Goal: Find specific page/section: Find specific page/section

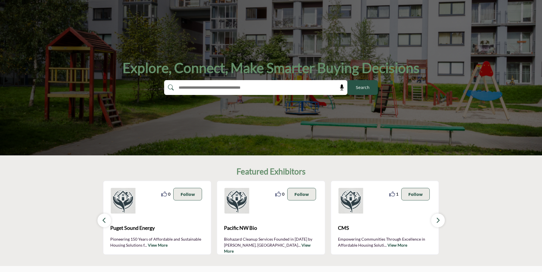
scroll to position [114, 0]
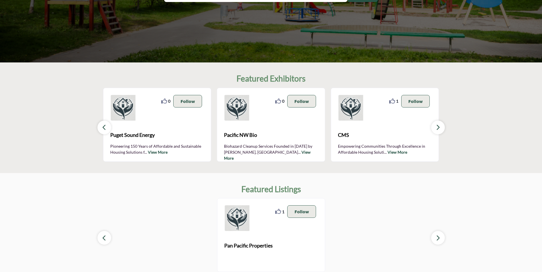
click at [441, 127] on button "button" at bounding box center [438, 128] width 14 height 14
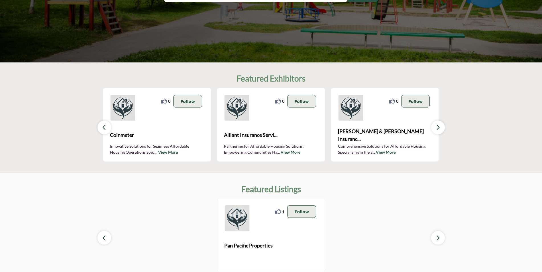
click at [441, 127] on button "button" at bounding box center [438, 128] width 14 height 14
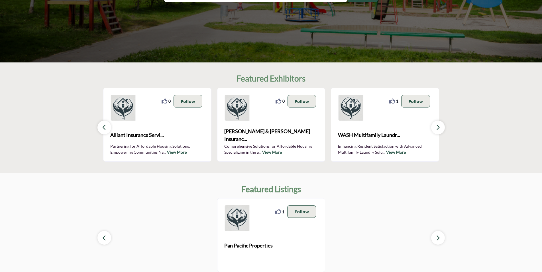
click at [441, 127] on button "button" at bounding box center [438, 128] width 14 height 14
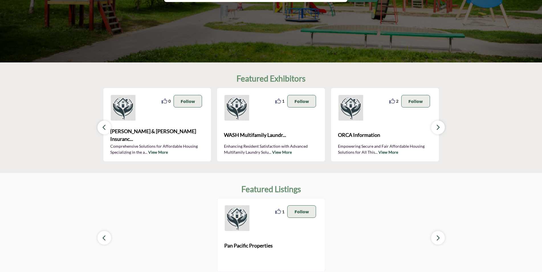
click at [441, 127] on button "button" at bounding box center [438, 128] width 14 height 14
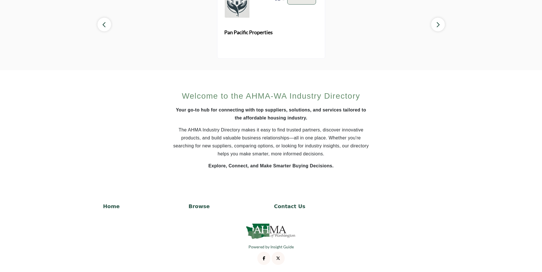
scroll to position [328, 0]
click at [195, 205] on p "Browse" at bounding box center [229, 206] width 80 height 8
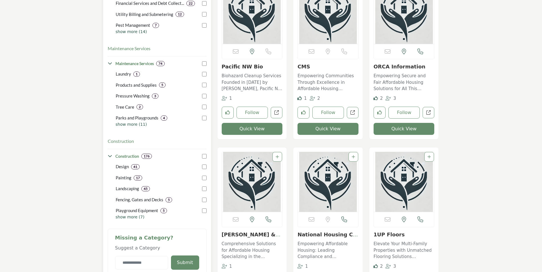
scroll to position [171, 0]
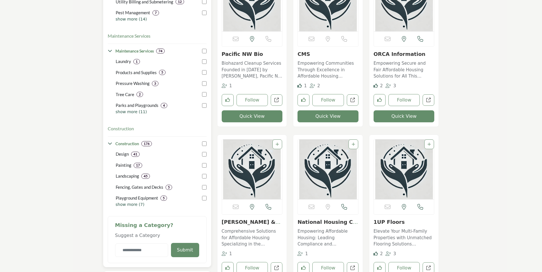
click at [128, 204] on p "show more (7)" at bounding box center [161, 205] width 91 height 6
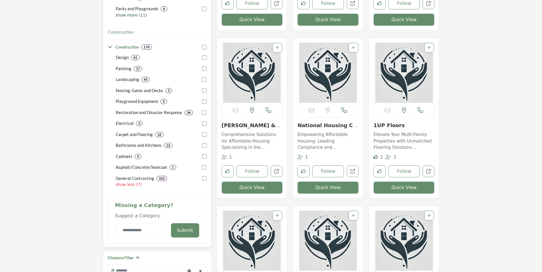
scroll to position [285, 0]
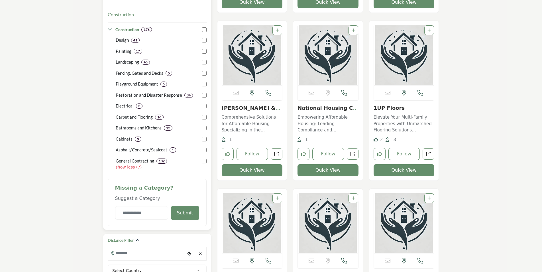
click at [147, 161] on p "General Contracting" at bounding box center [135, 161] width 38 height 7
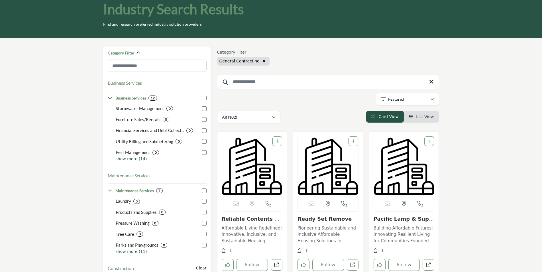
scroll to position [29, 0]
